Goal: Transaction & Acquisition: Purchase product/service

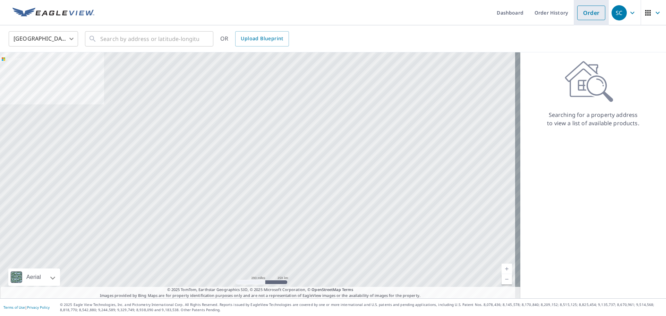
click at [591, 16] on link "Order" at bounding box center [591, 13] width 28 height 15
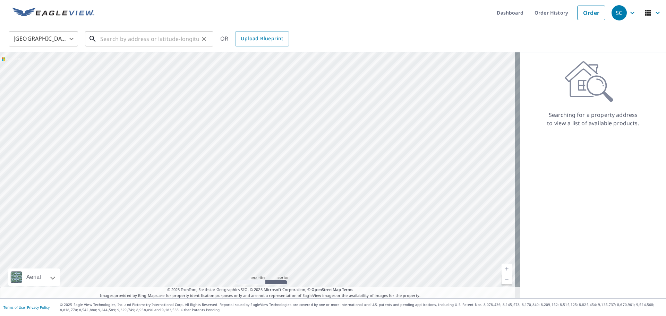
click at [160, 41] on input "text" at bounding box center [149, 38] width 99 height 19
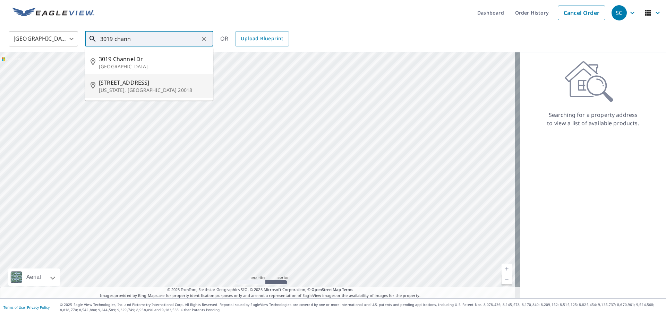
click at [122, 91] on p "[US_STATE], [GEOGRAPHIC_DATA] 20018" at bounding box center [153, 90] width 109 height 7
type input "[STREET_ADDRESS][US_STATE]"
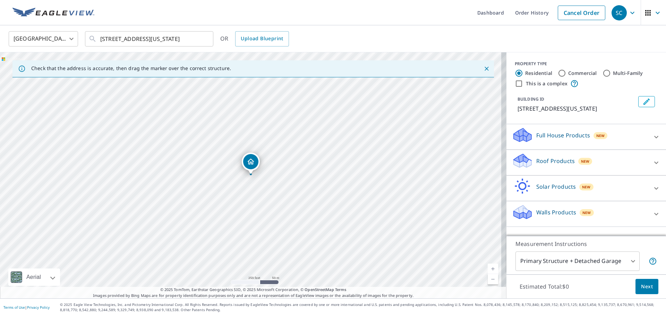
click at [537, 165] on p "Roof Products" at bounding box center [555, 161] width 38 height 8
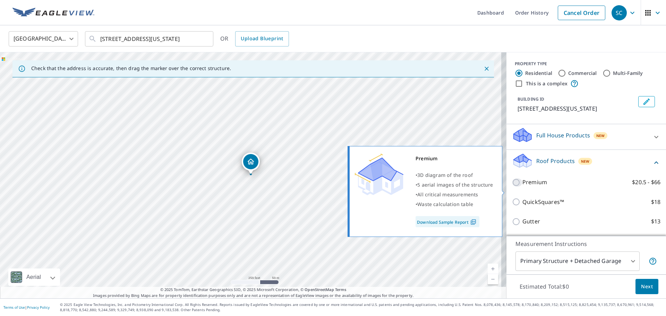
click at [512, 186] on input "Premium $20.5 - $66" at bounding box center [517, 182] width 10 height 8
checkbox input "true"
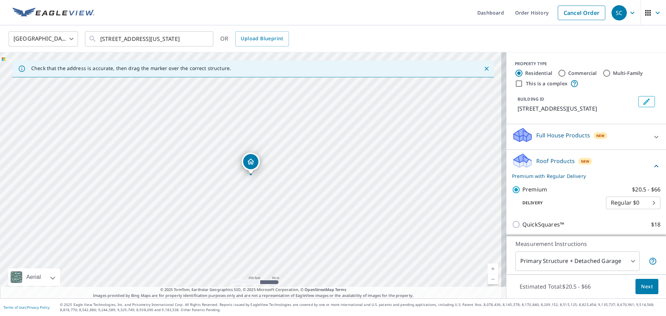
click at [642, 287] on span "Next" at bounding box center [647, 286] width 12 height 9
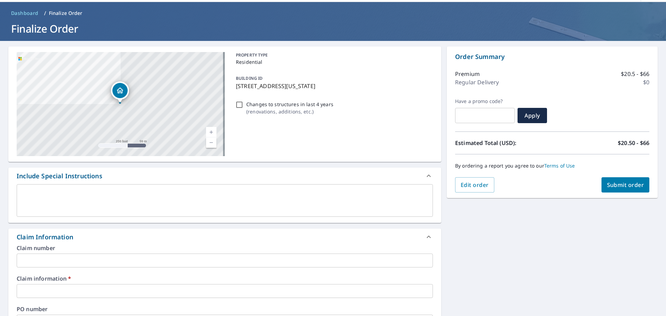
scroll to position [35, 0]
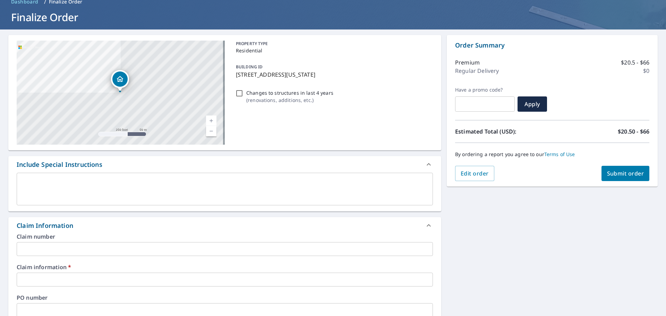
click at [225, 284] on input "text" at bounding box center [225, 279] width 416 height 14
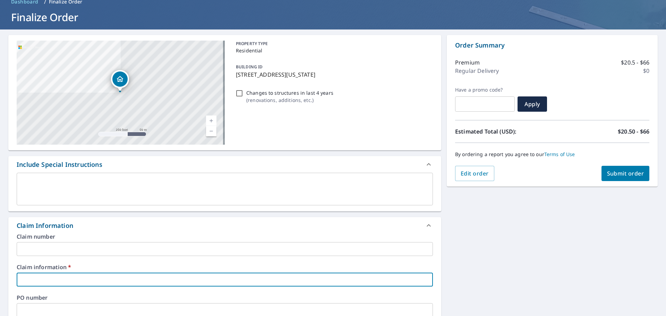
type input "d"
checkbox input "true"
type input "d"
click at [611, 169] on button "Submit order" at bounding box center [625, 173] width 48 height 15
checkbox input "true"
